Goal: Information Seeking & Learning: Learn about a topic

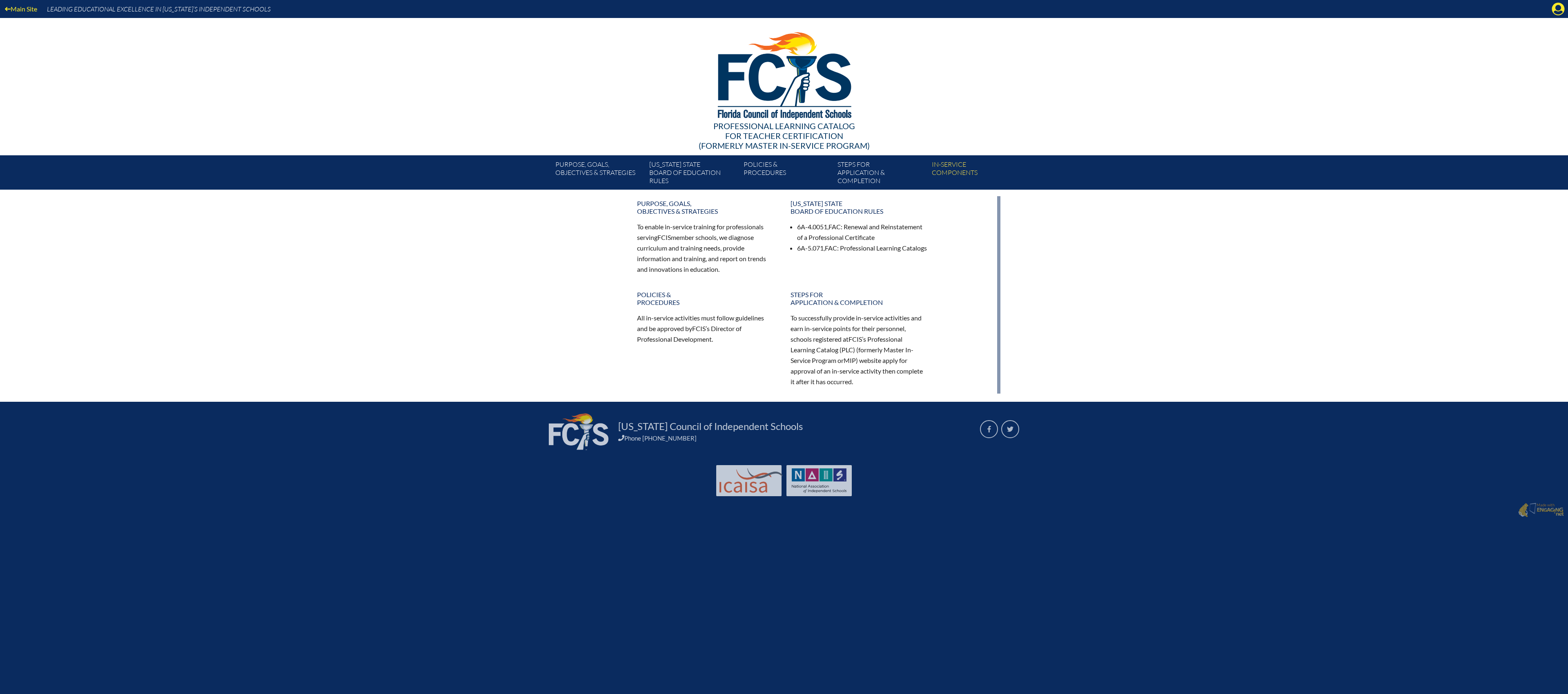
click at [1565, 12] on div "Main Site Leading Educational Excellence in Florida’s Independent Schools" at bounding box center [784, 9] width 1568 height 18
click at [1560, 12] on icon "Manage account" at bounding box center [1558, 9] width 13 height 13
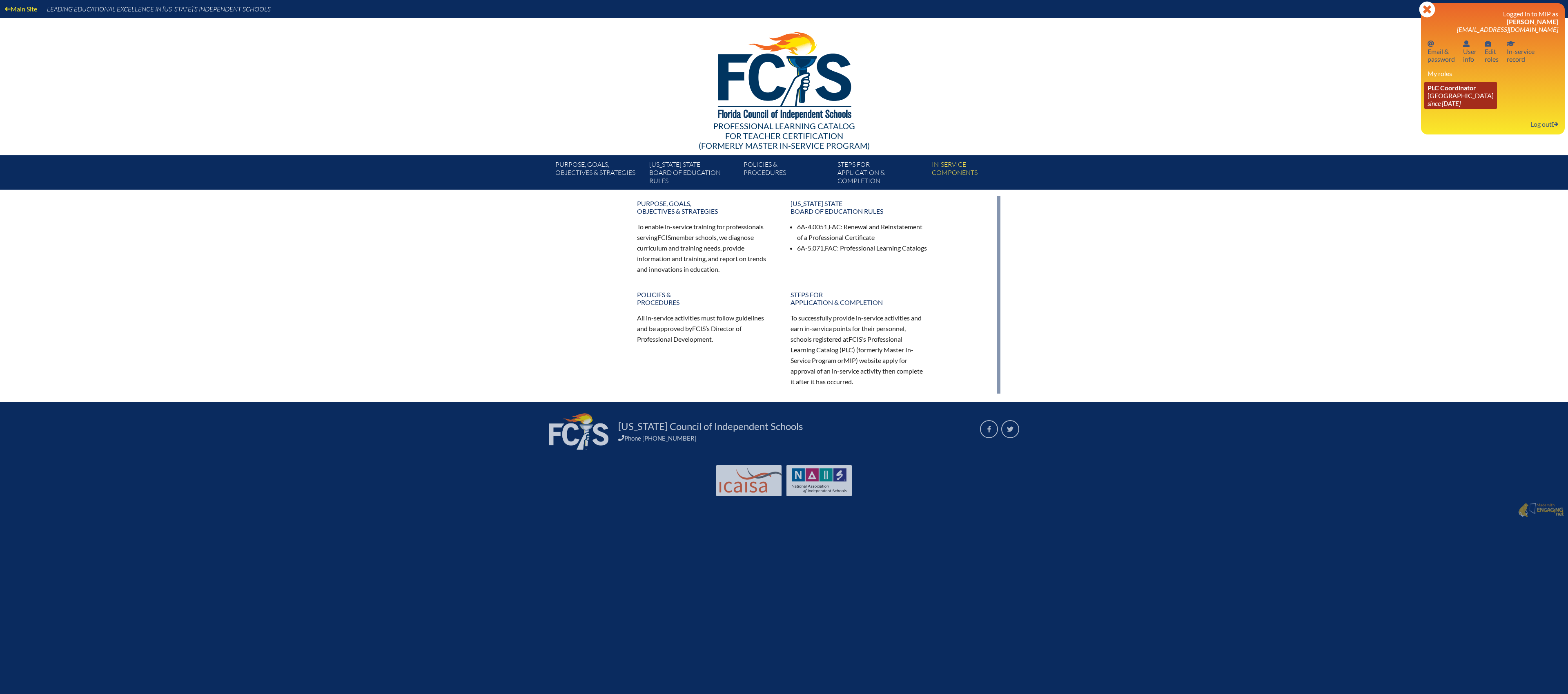
click at [1459, 106] on icon "since [DATE]" at bounding box center [1444, 103] width 33 height 7
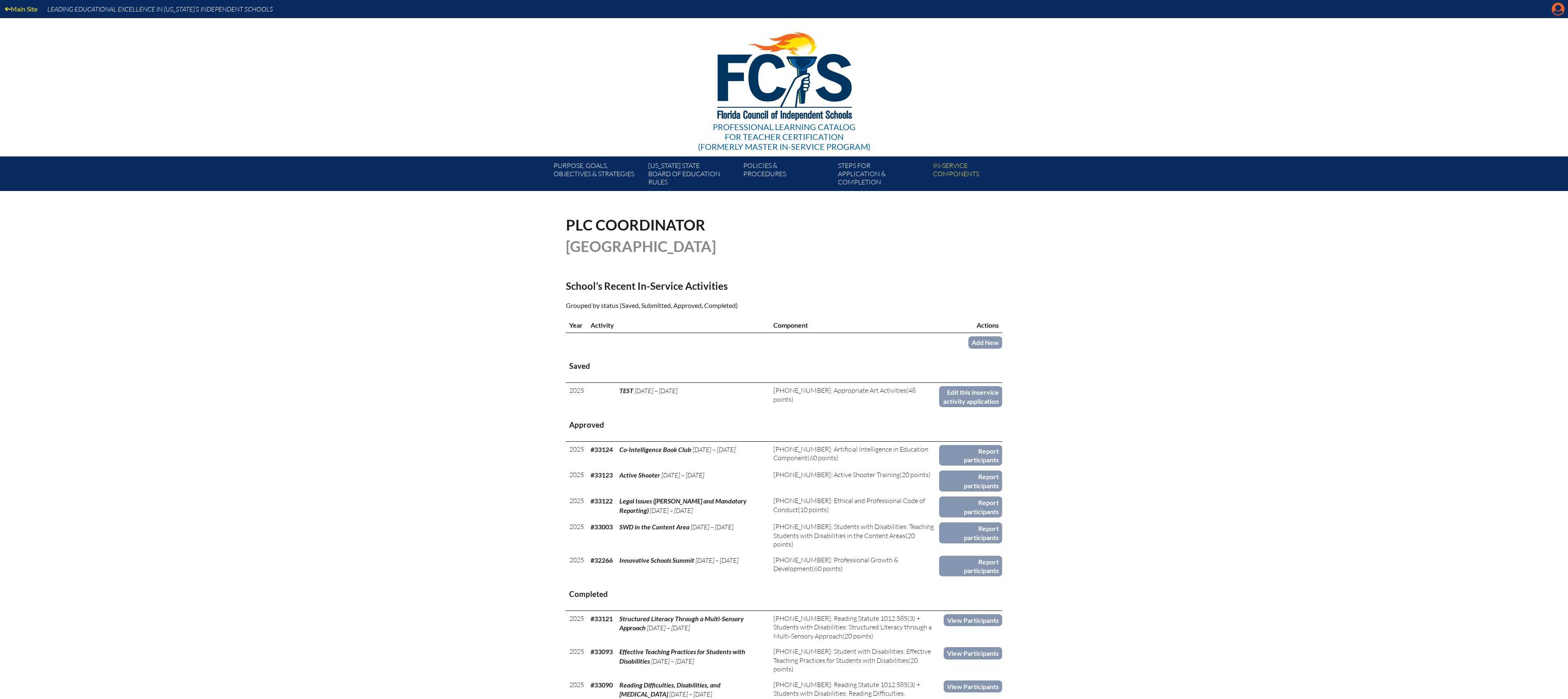
click at [1562, 11] on icon at bounding box center [1558, 9] width 13 height 13
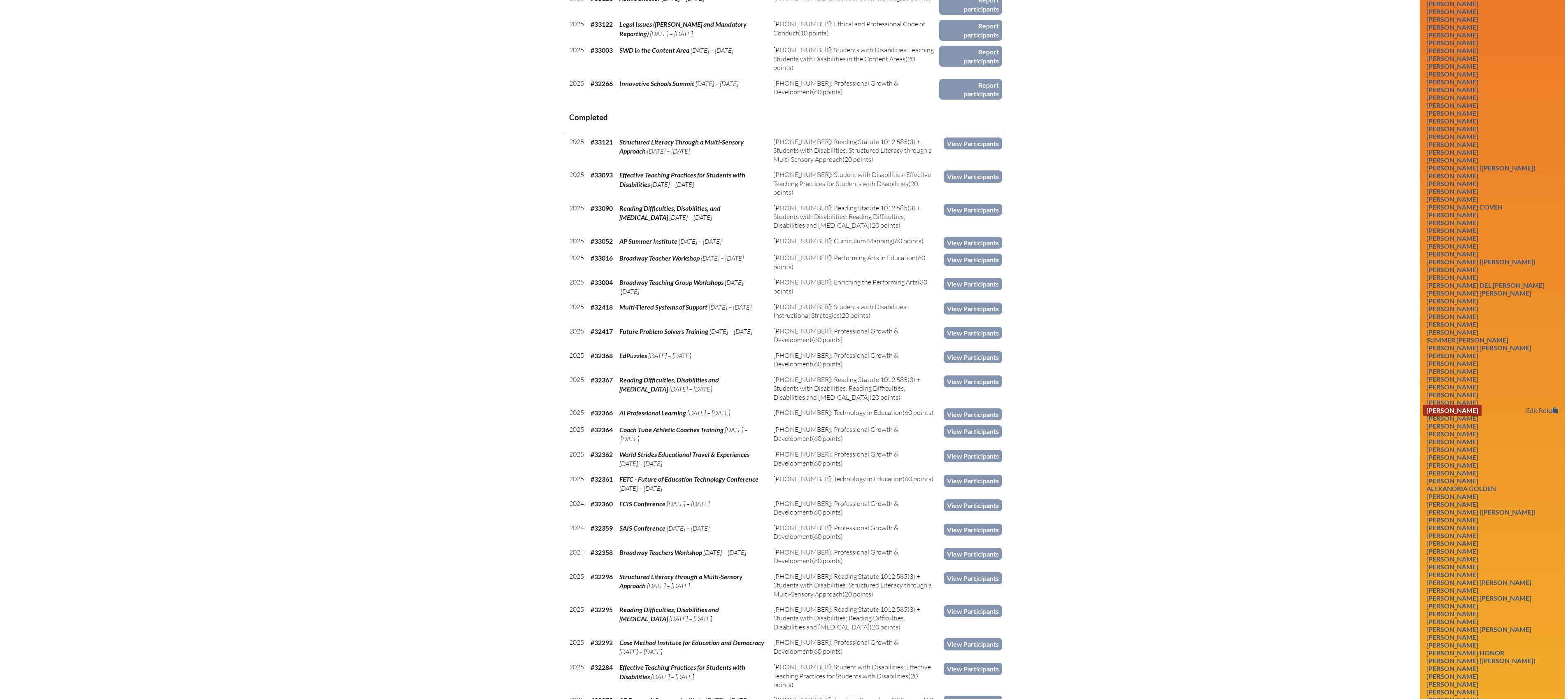
scroll to position [477, 0]
click at [1466, 548] on link "Ingrid Grenci" at bounding box center [1452, 542] width 58 height 11
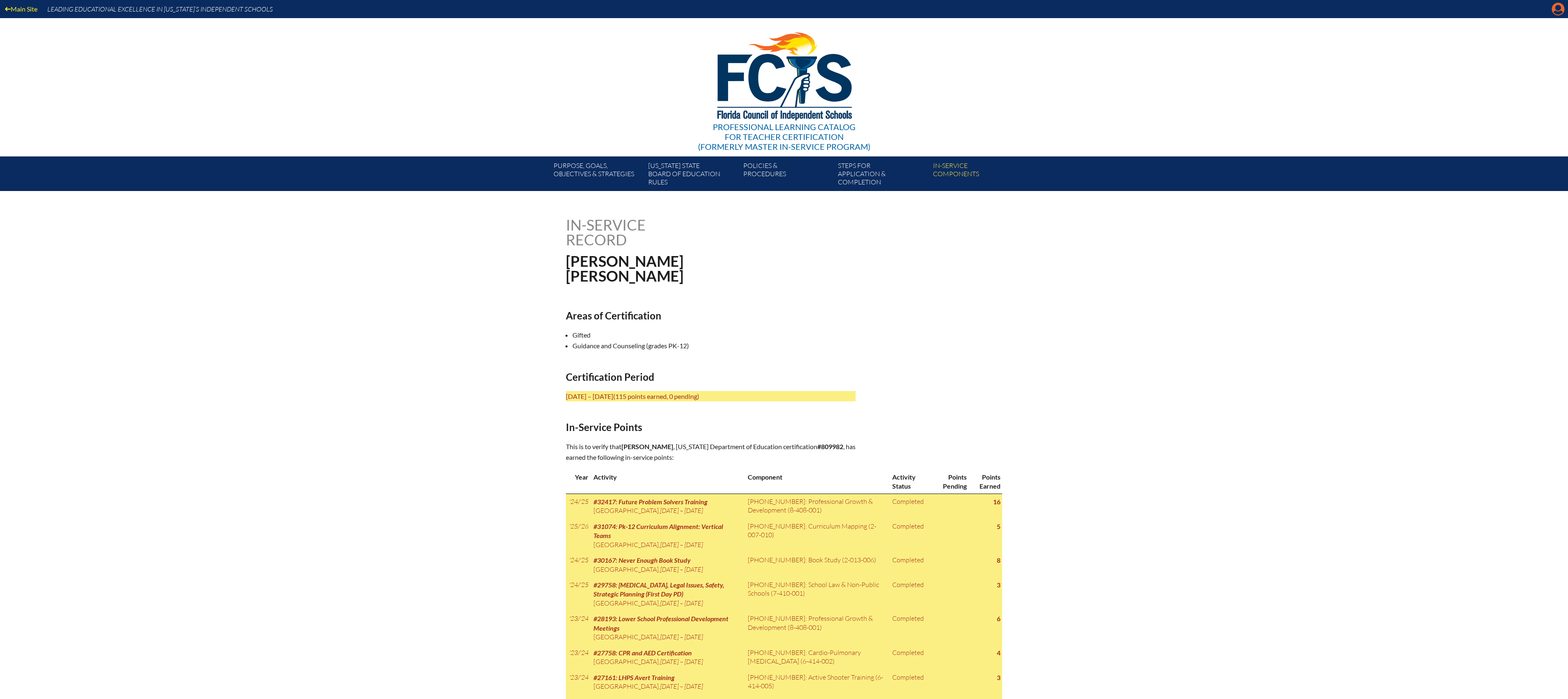
click at [1552, 6] on icon at bounding box center [1558, 9] width 13 height 13
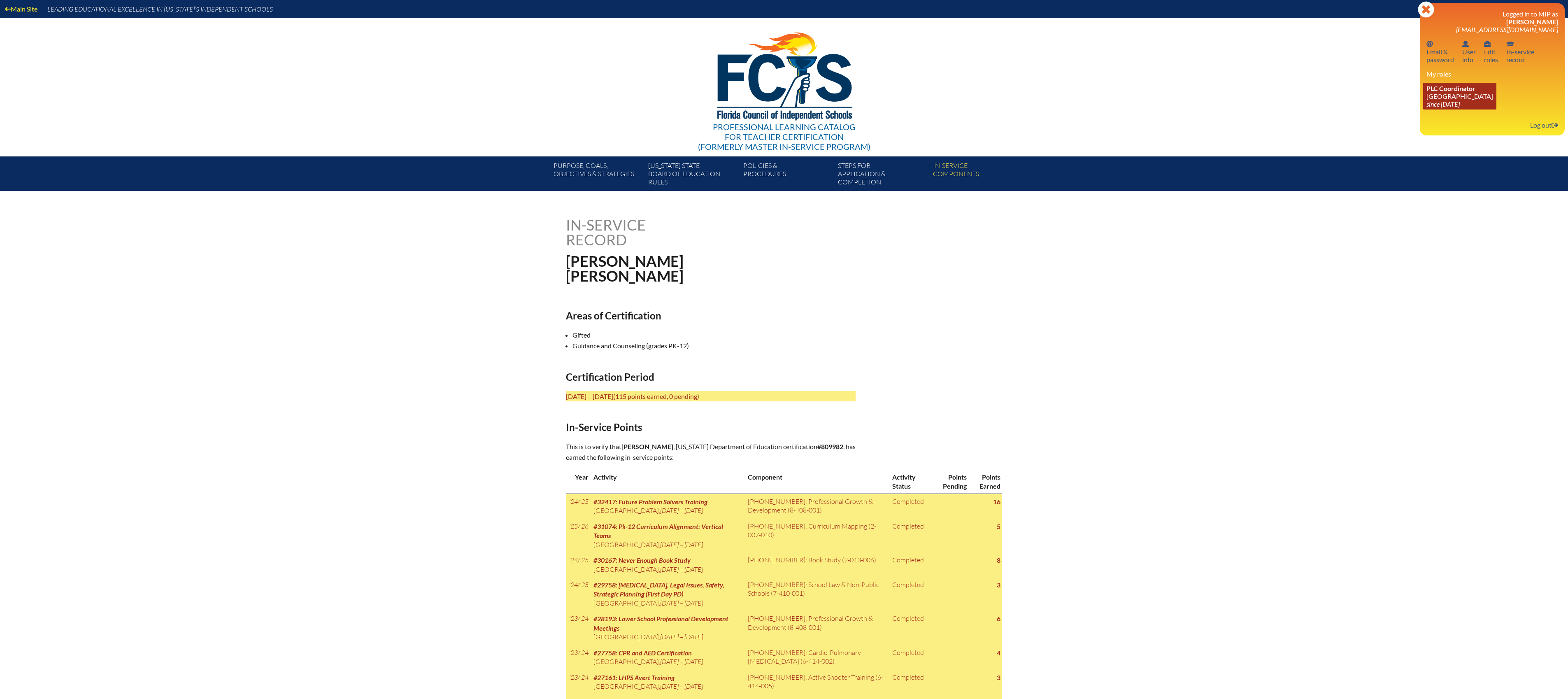
click at [1459, 107] on icon "since [DATE]" at bounding box center [1443, 103] width 33 height 7
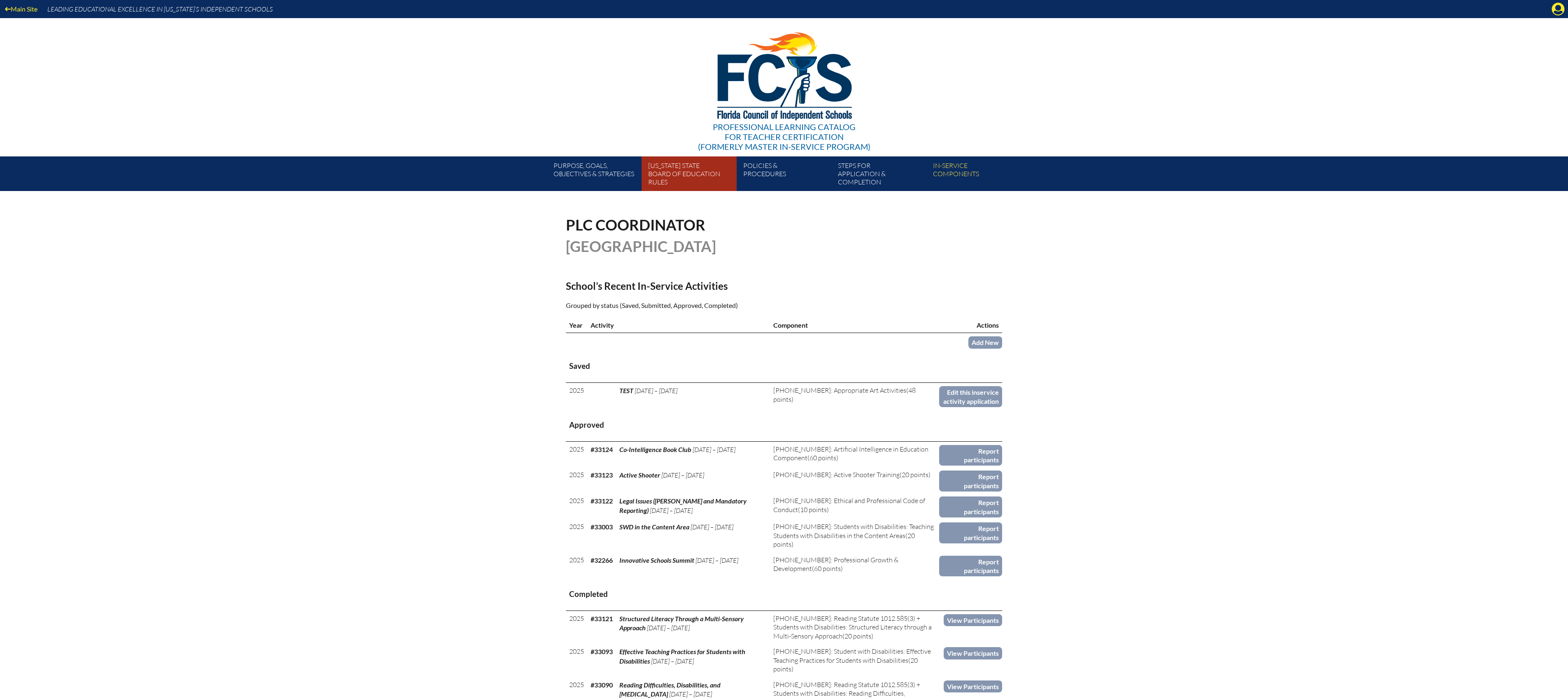
click at [679, 172] on link "Florida State Board of Education rules" at bounding box center [692, 175] width 94 height 31
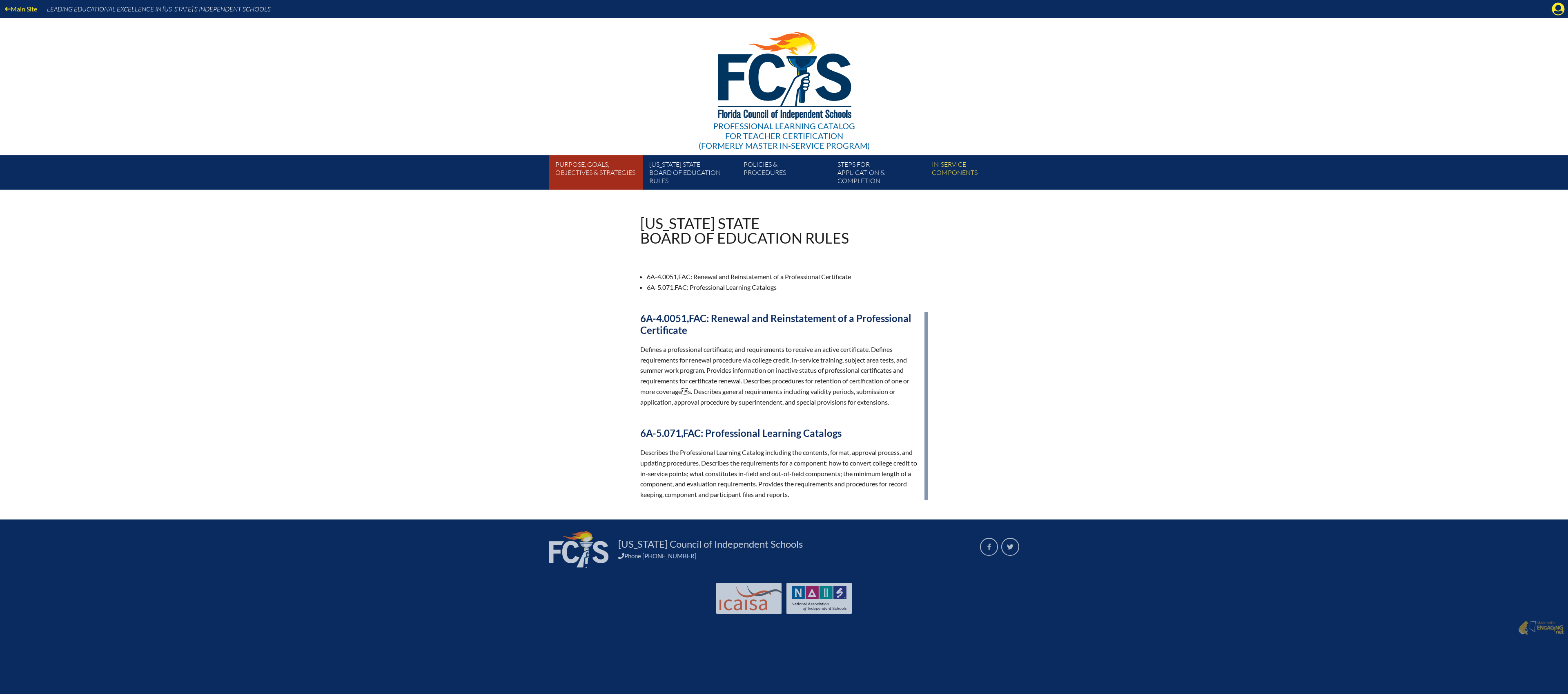
click at [601, 169] on link "Purpose, goals, objectives & strategies" at bounding box center [599, 174] width 94 height 31
